Goal: Task Accomplishment & Management: Use online tool/utility

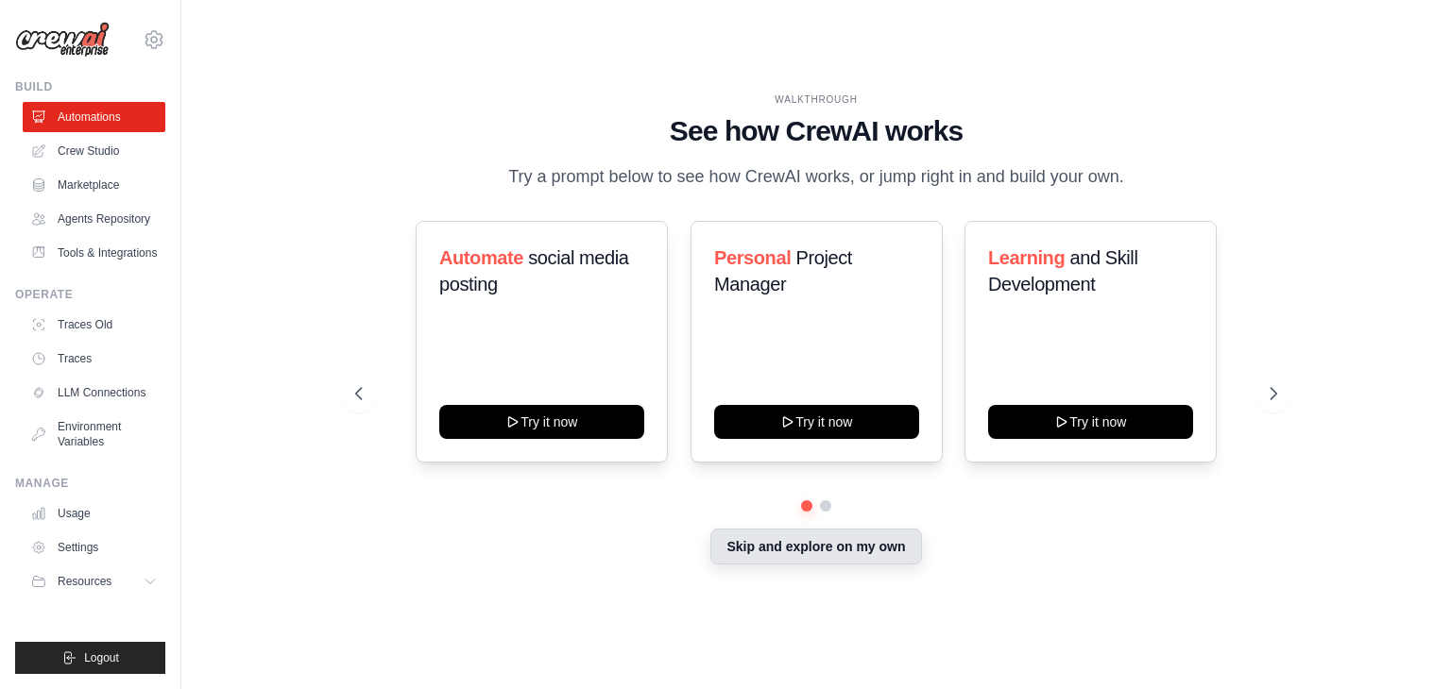
click at [831, 550] on button "Skip and explore on my own" at bounding box center [815, 547] width 211 height 36
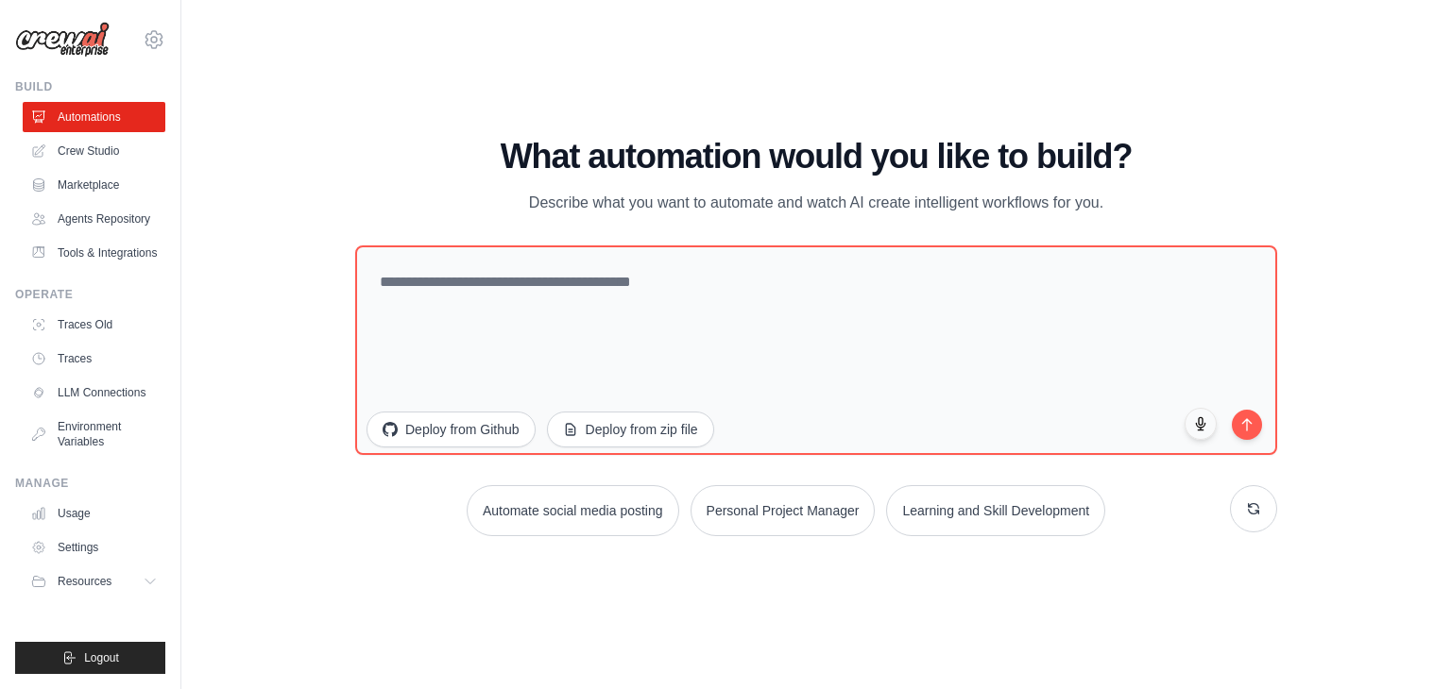
click at [791, 192] on p "Describe what you want to automate and watch AI create intelligent workflows fo…" at bounding box center [816, 203] width 635 height 25
click at [725, 227] on div "What automation would you like to build? Describe what you want to automate and…" at bounding box center [816, 337] width 922 height 399
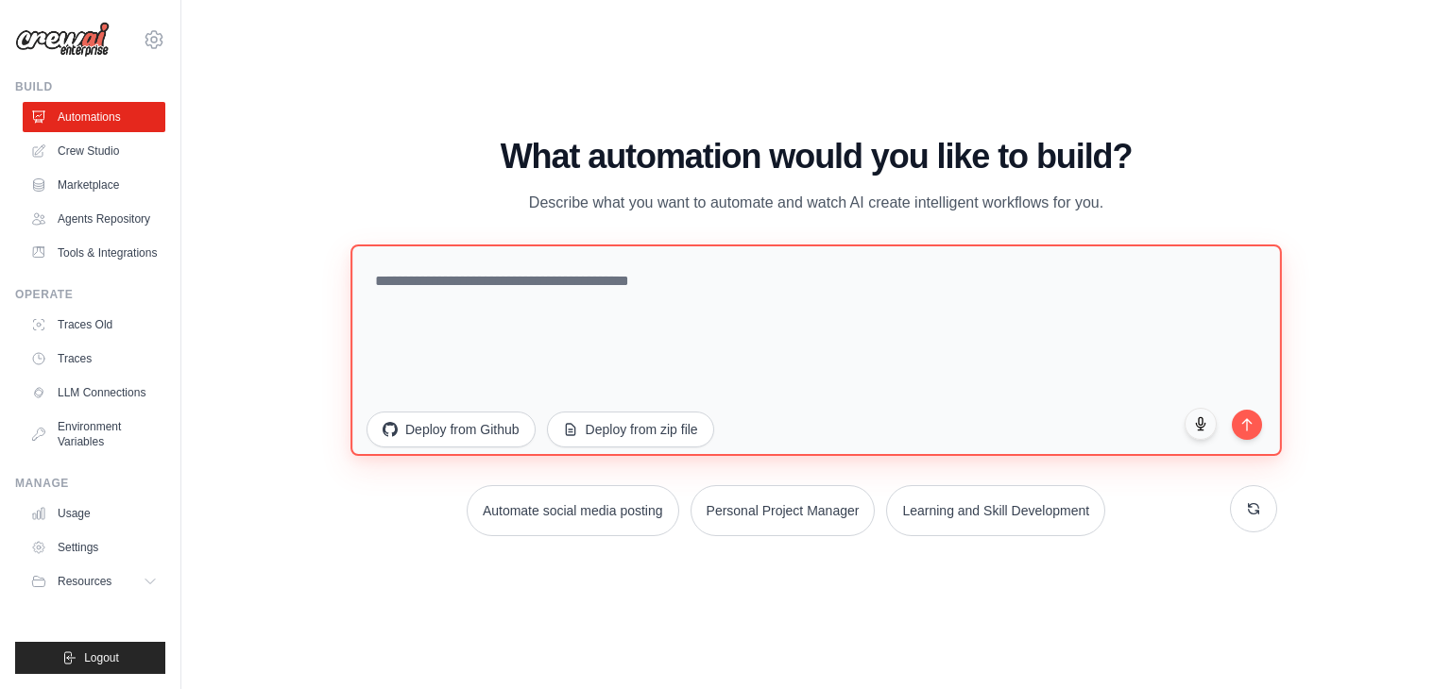
click at [695, 281] on textarea at bounding box center [815, 351] width 931 height 212
type textarea "**********"
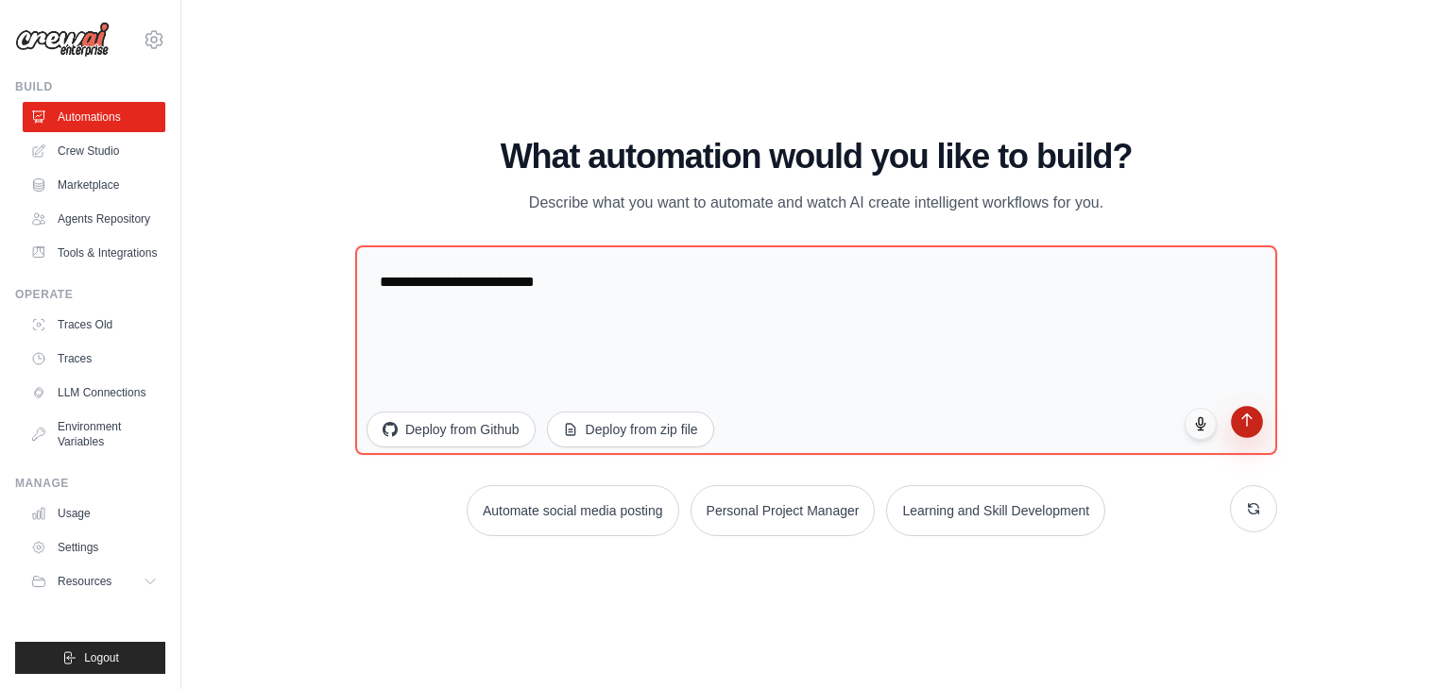
click at [1252, 426] on icon "submit" at bounding box center [1247, 421] width 16 height 16
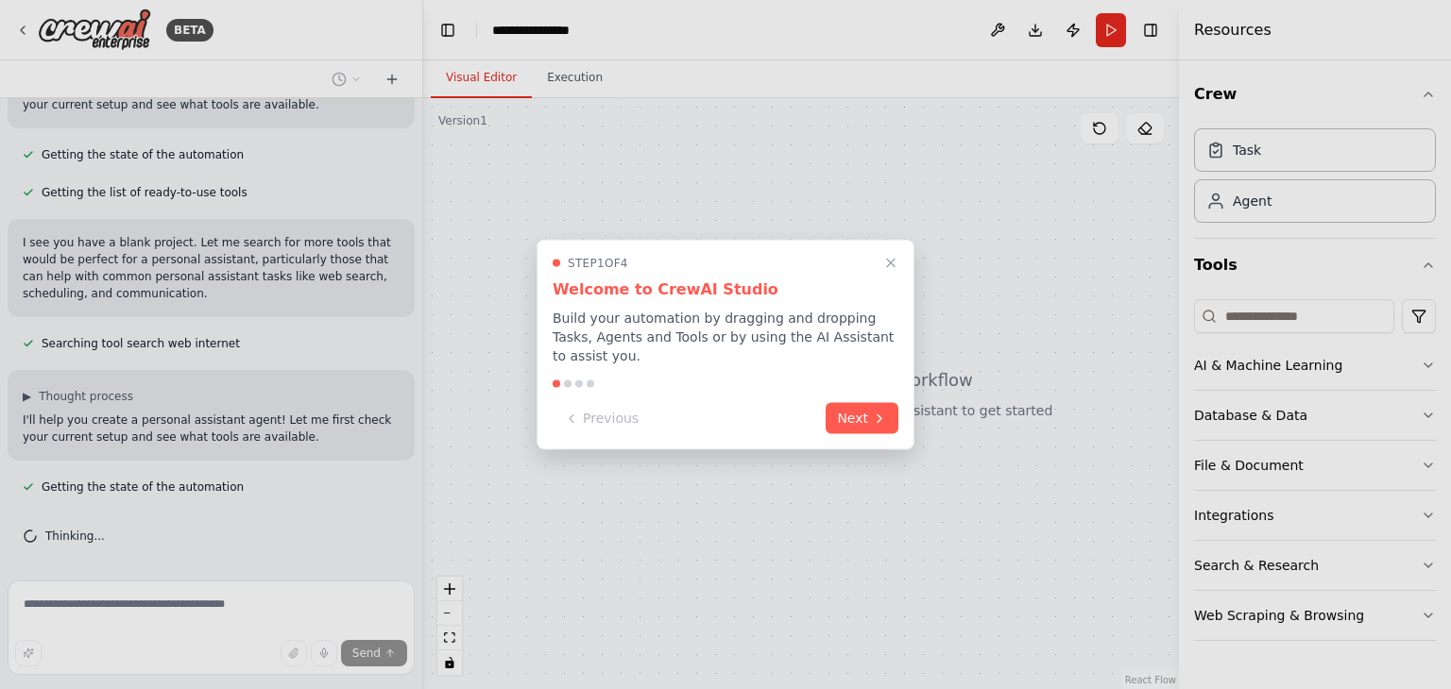
scroll to position [176, 0]
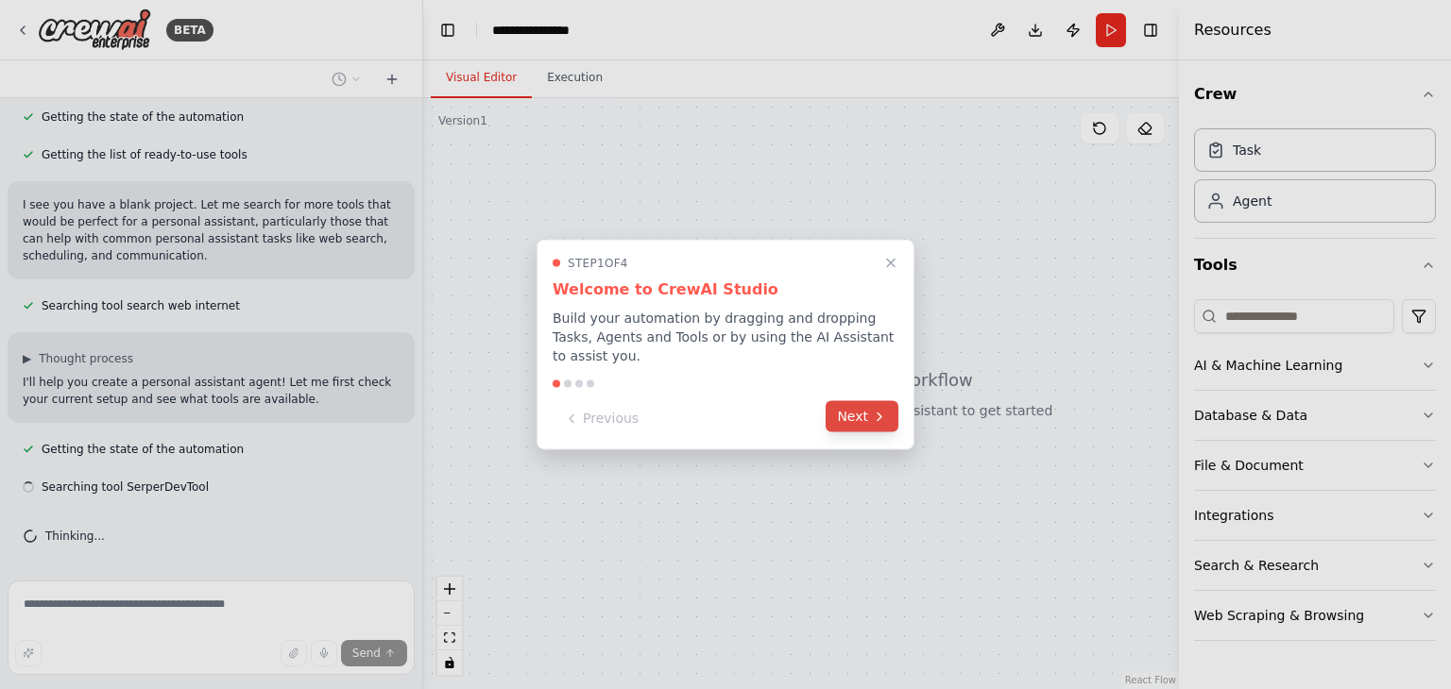
click at [875, 409] on icon at bounding box center [879, 416] width 15 height 15
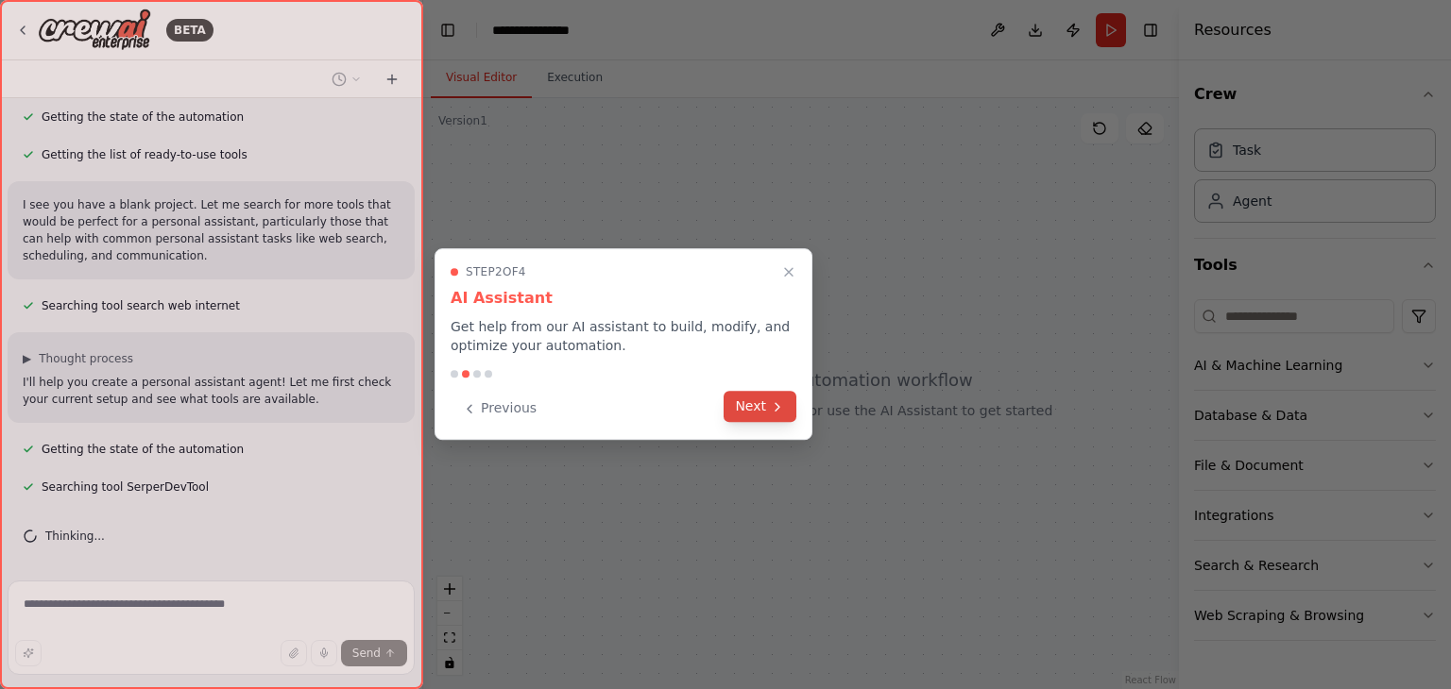
click at [786, 401] on button "Next" at bounding box center [759, 406] width 73 height 31
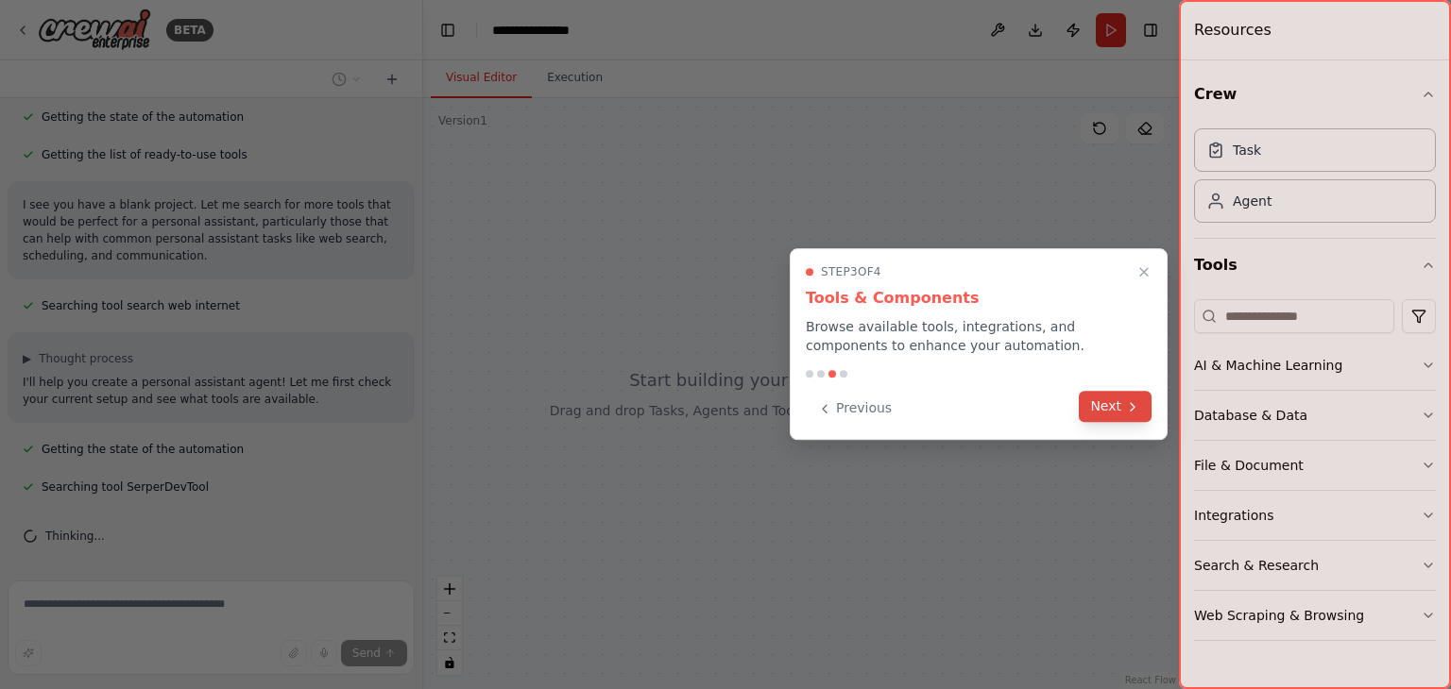
click at [1099, 395] on button "Next" at bounding box center [1115, 406] width 73 height 31
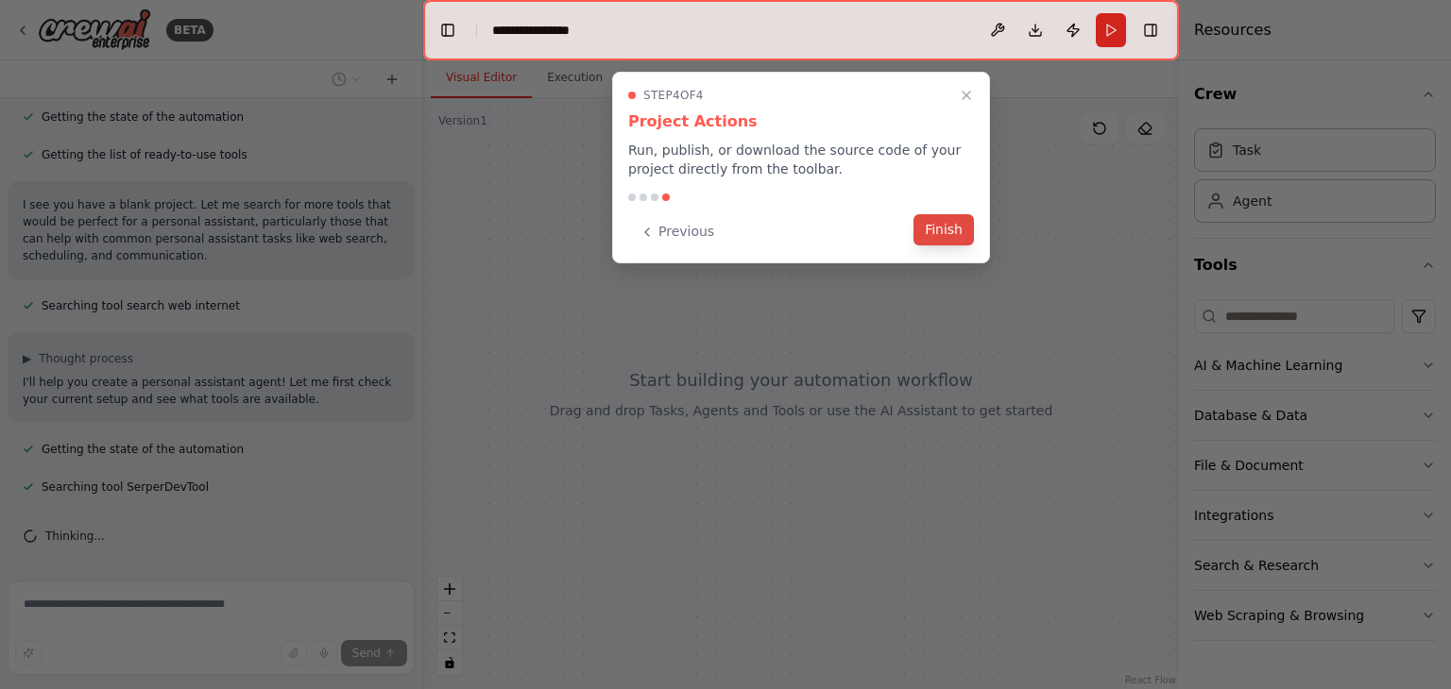
click at [960, 236] on button "Finish" at bounding box center [943, 229] width 60 height 31
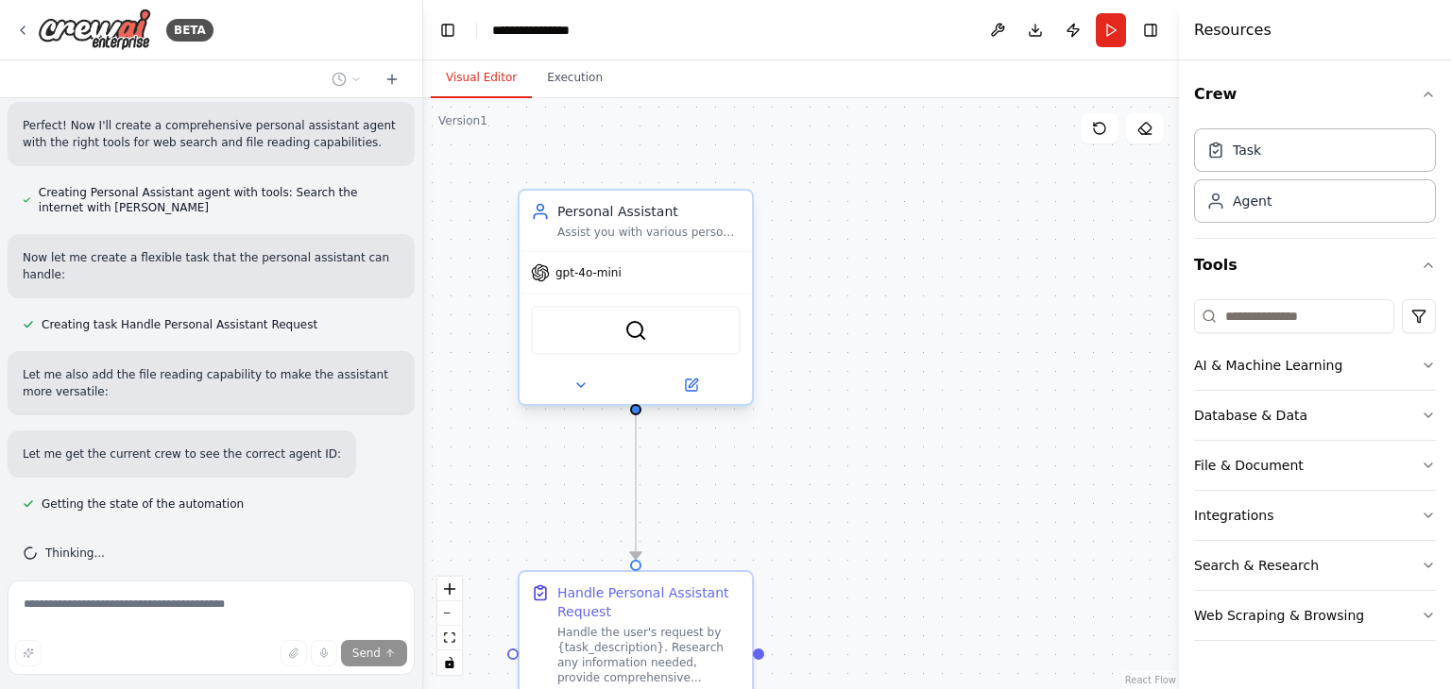
scroll to position [688, 0]
